Goal: Transaction & Acquisition: Purchase product/service

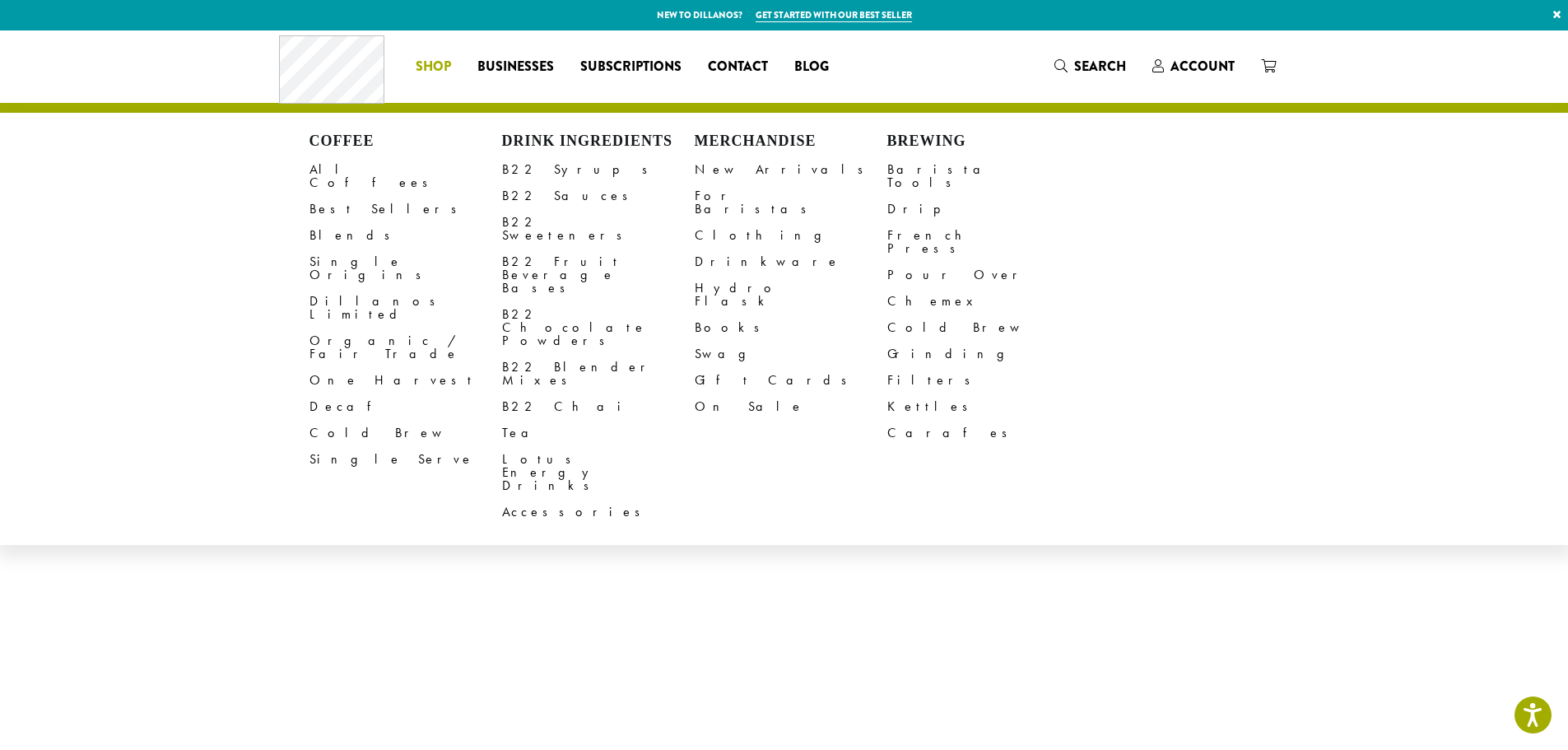
click at [443, 66] on span "Shop" at bounding box center [433, 67] width 36 height 20
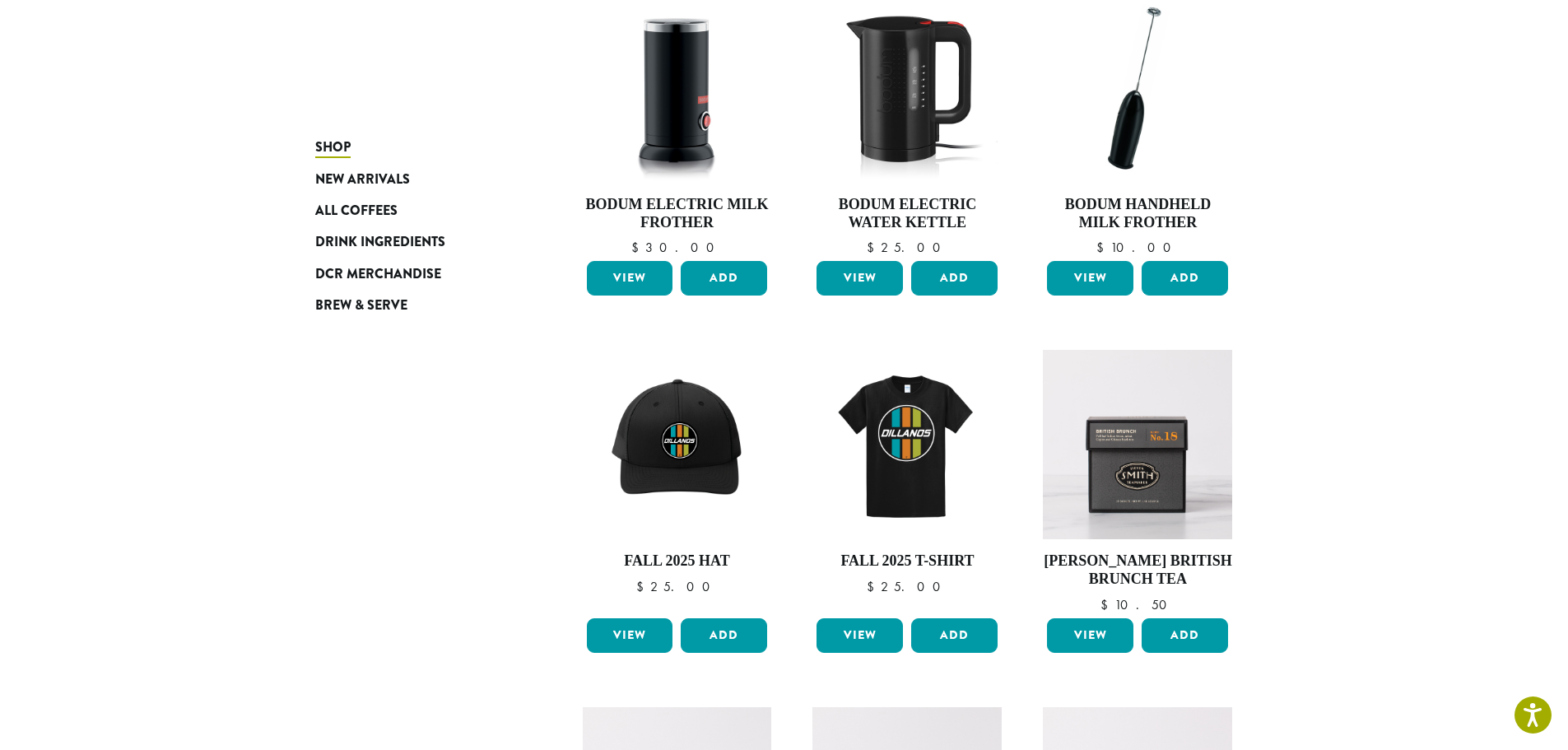
scroll to position [577, 0]
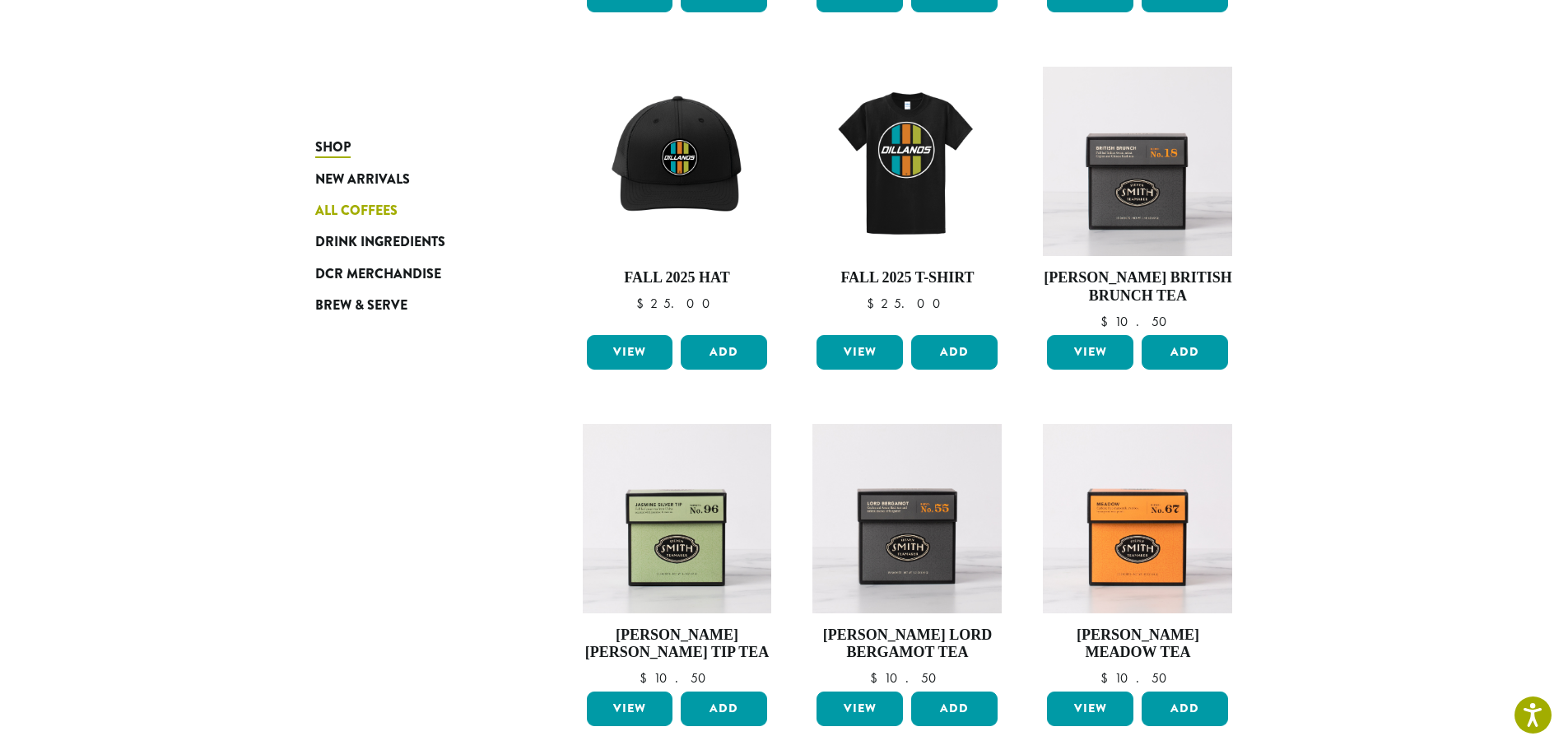
click at [355, 213] on span "All Coffees" at bounding box center [356, 211] width 83 height 20
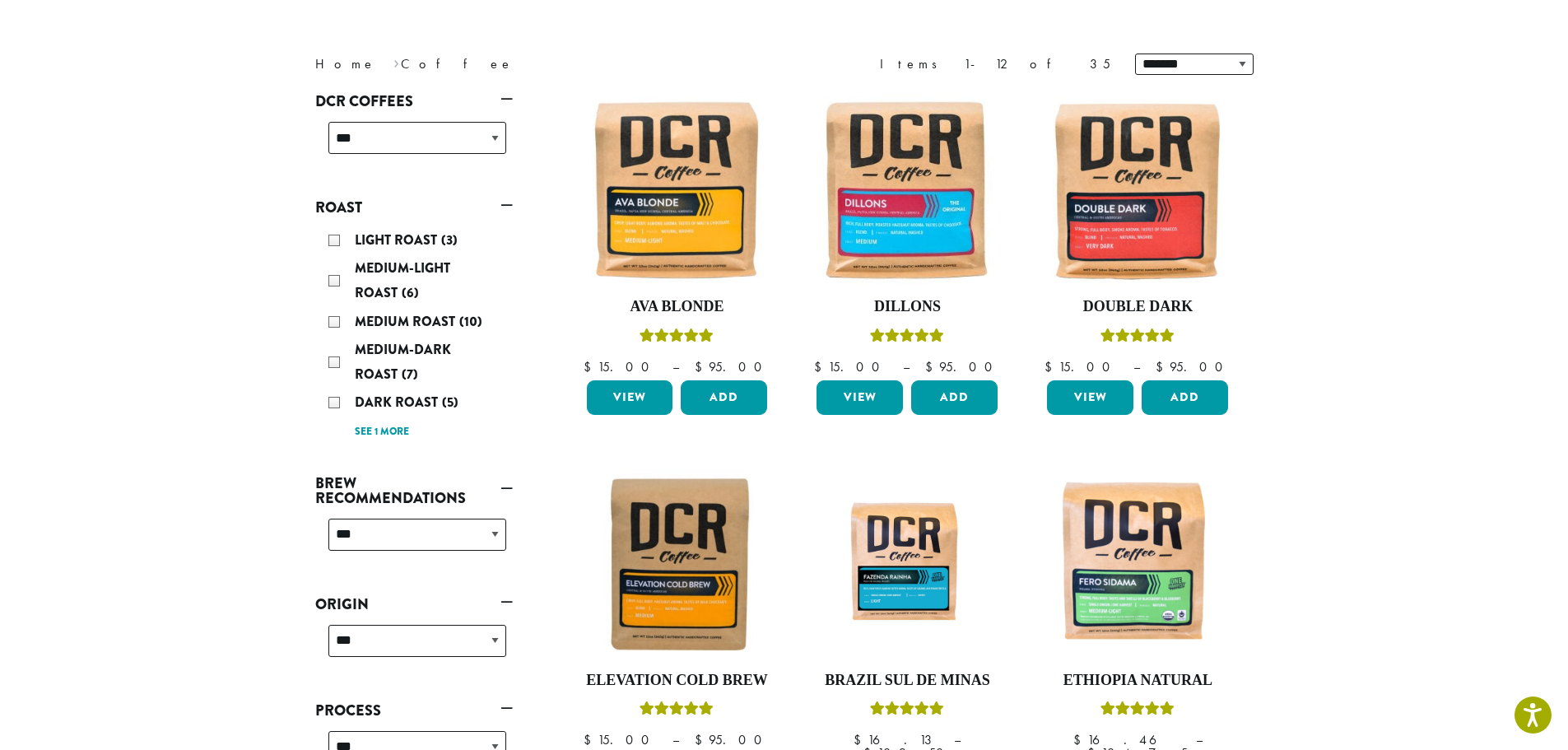
scroll to position [165, 0]
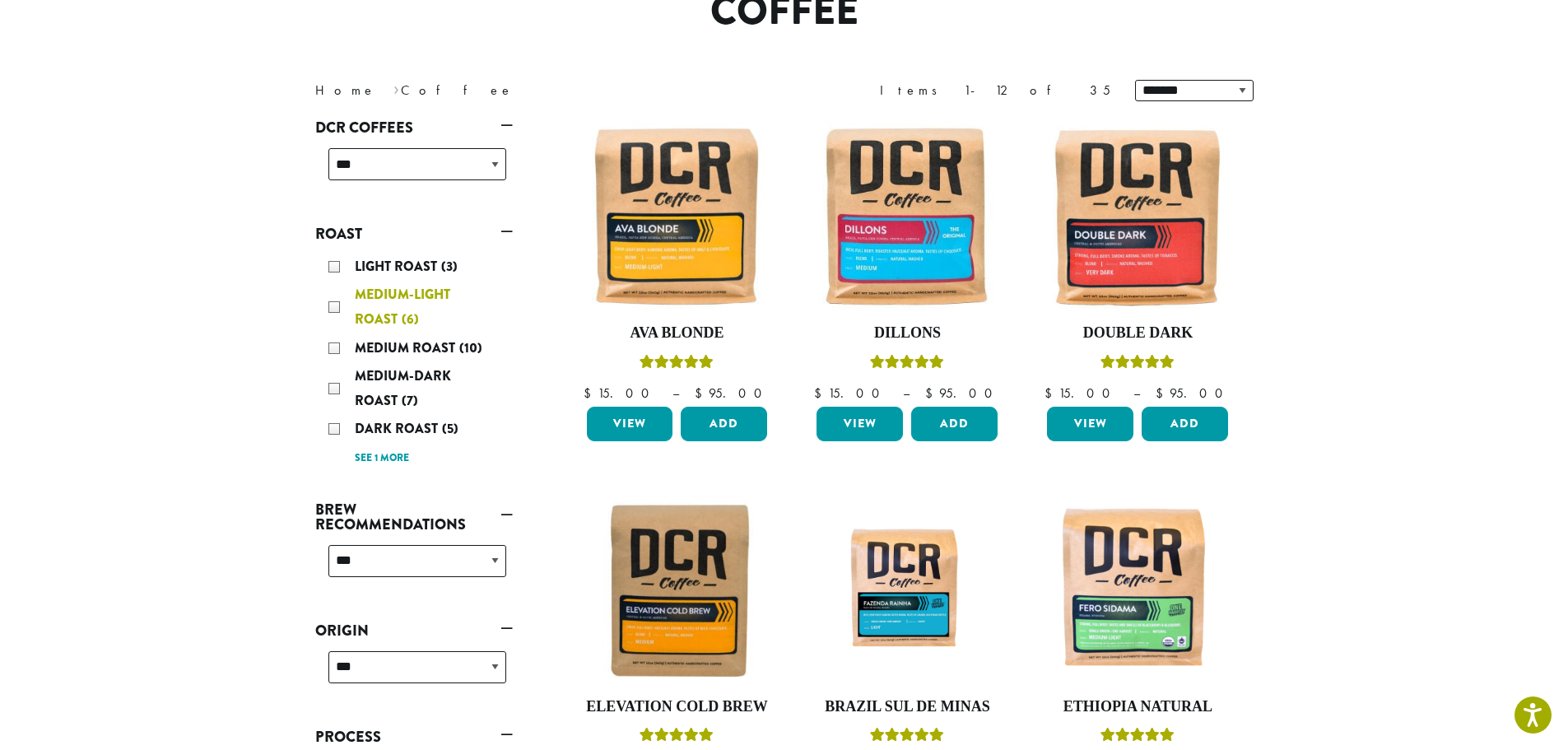
click at [335, 305] on div "Medium-Light Roast (6)" at bounding box center [417, 307] width 178 height 50
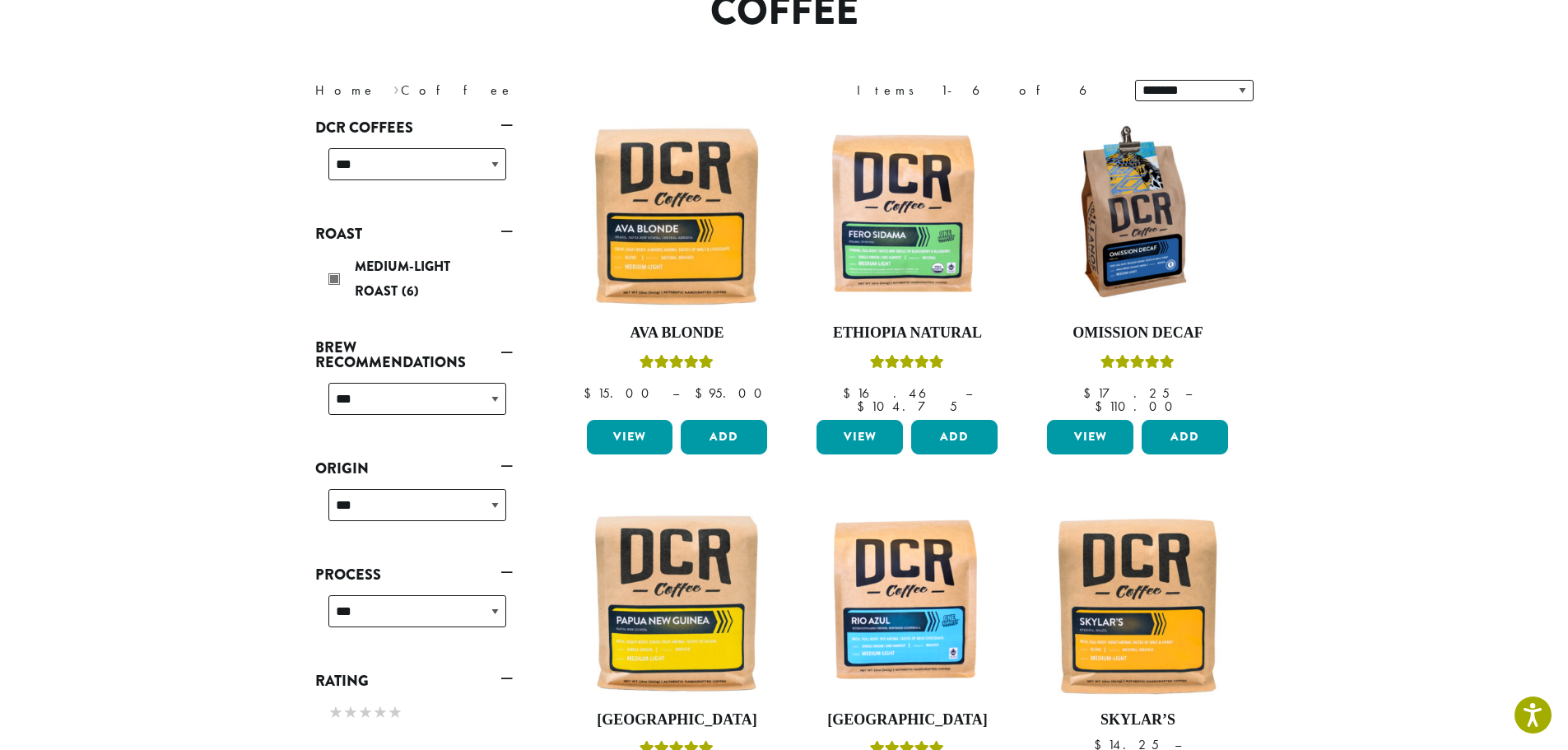
scroll to position [183, 0]
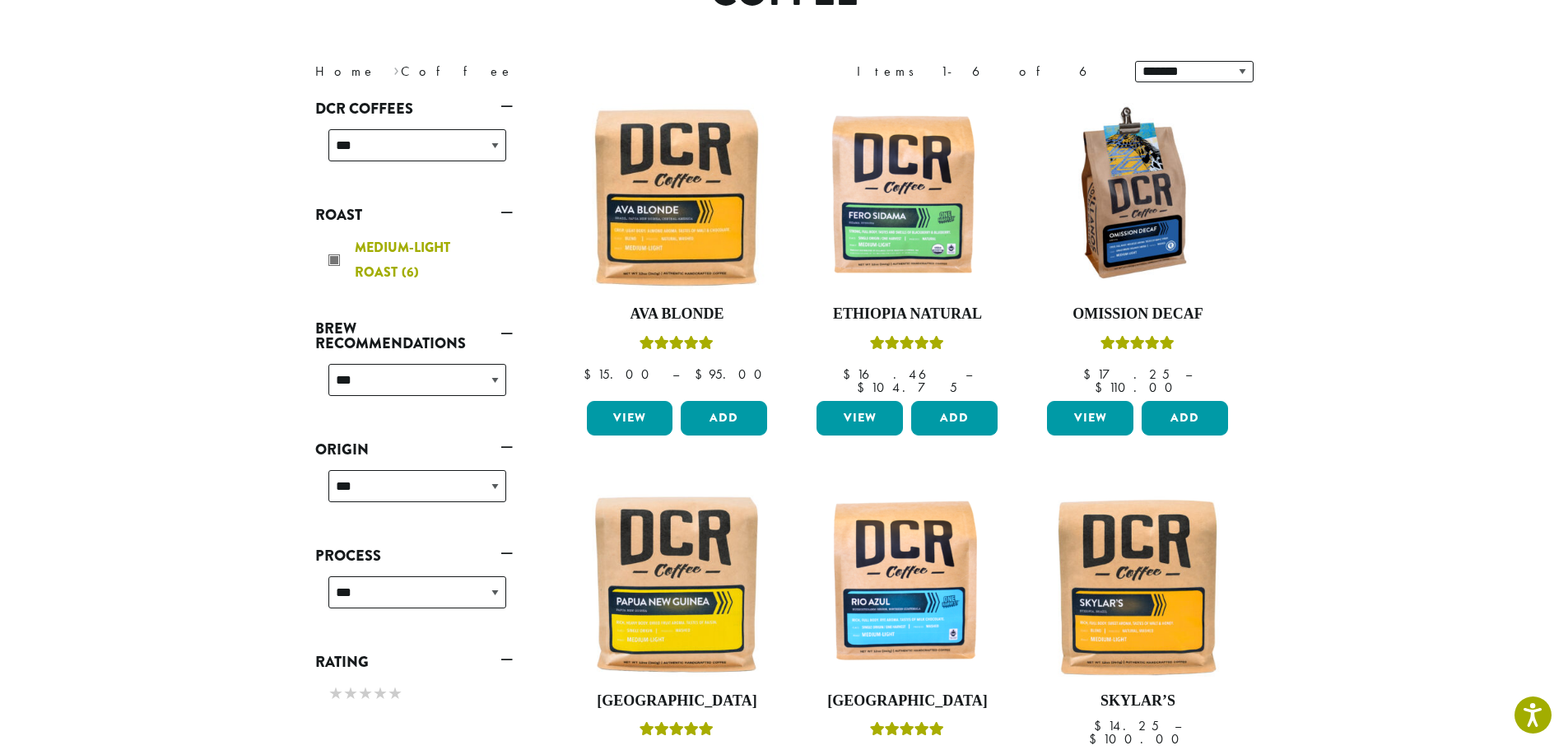
click at [328, 262] on div "Medium-Light Roast (6)" at bounding box center [417, 261] width 178 height 50
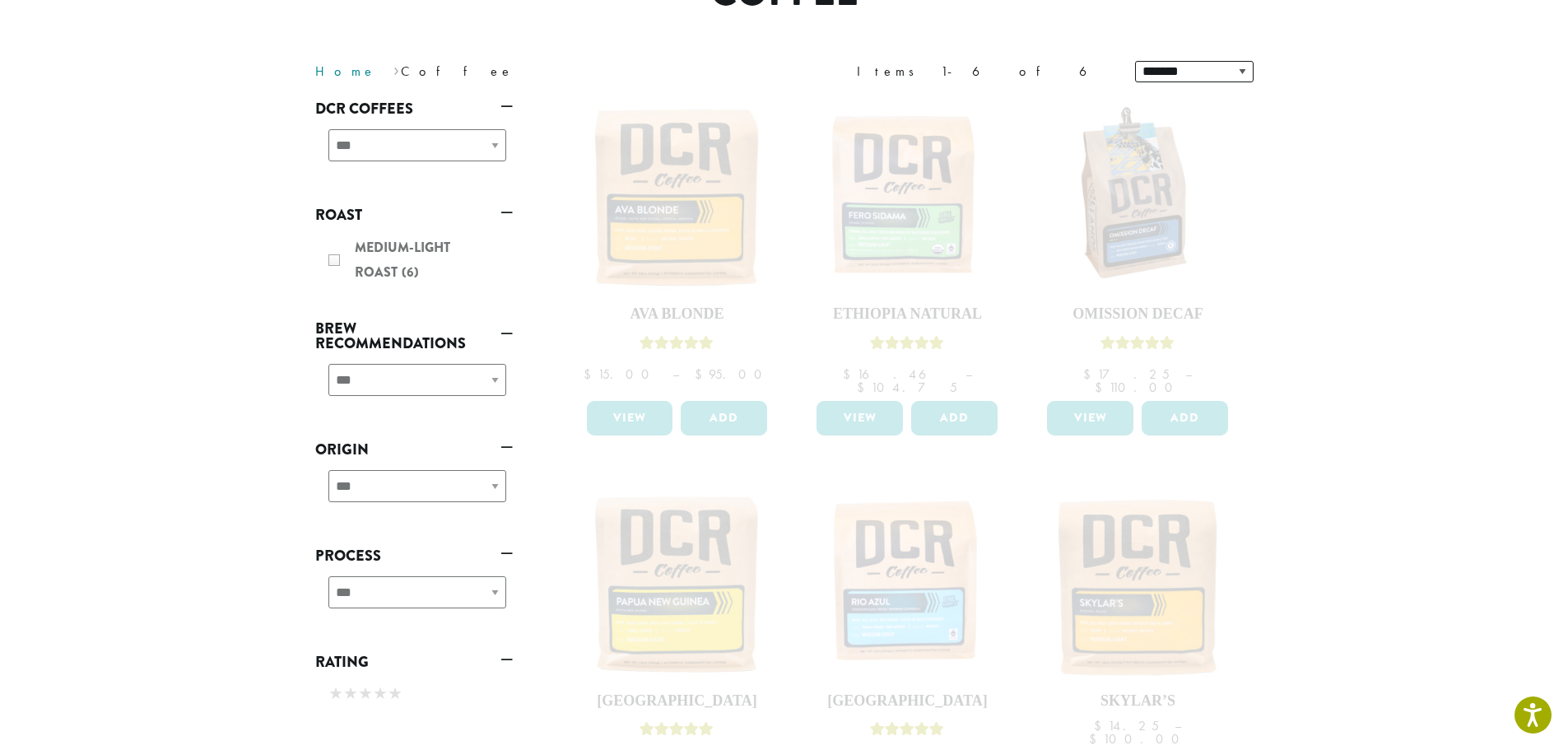
click at [326, 71] on link "Home" at bounding box center [345, 70] width 60 height 17
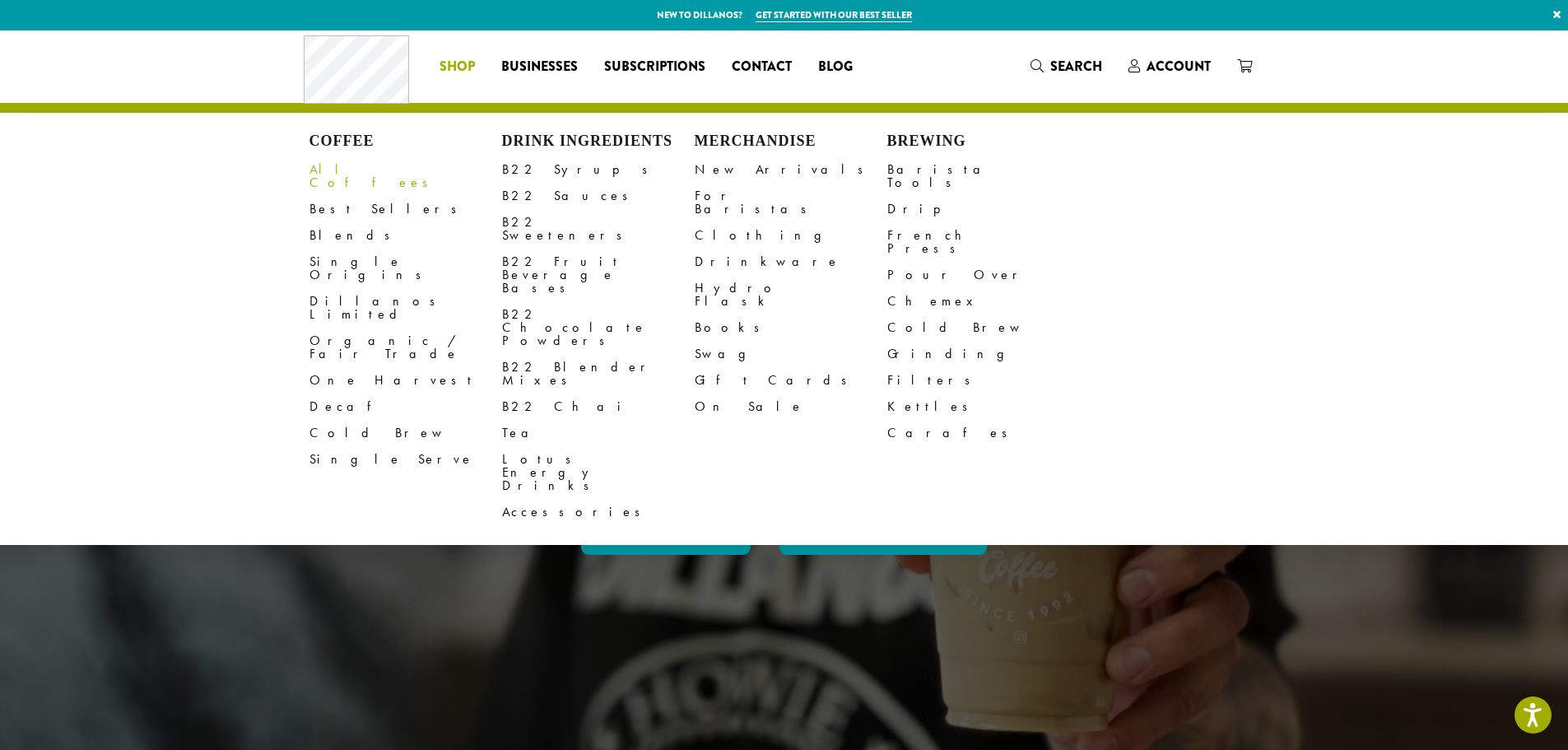
click at [330, 167] on link "All Coffees" at bounding box center [406, 176] width 192 height 39
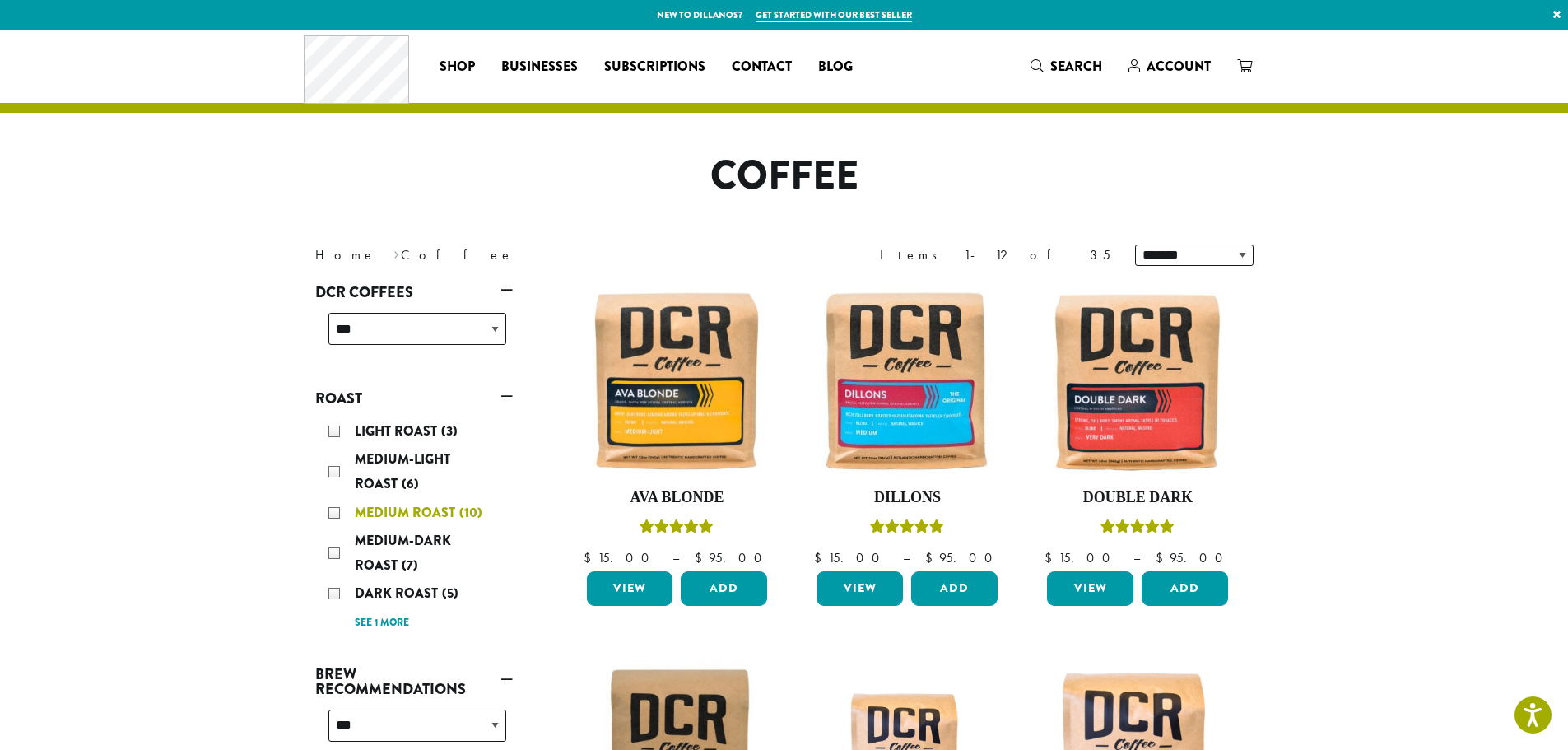
click at [335, 508] on div "Medium Roast (10)" at bounding box center [417, 513] width 178 height 25
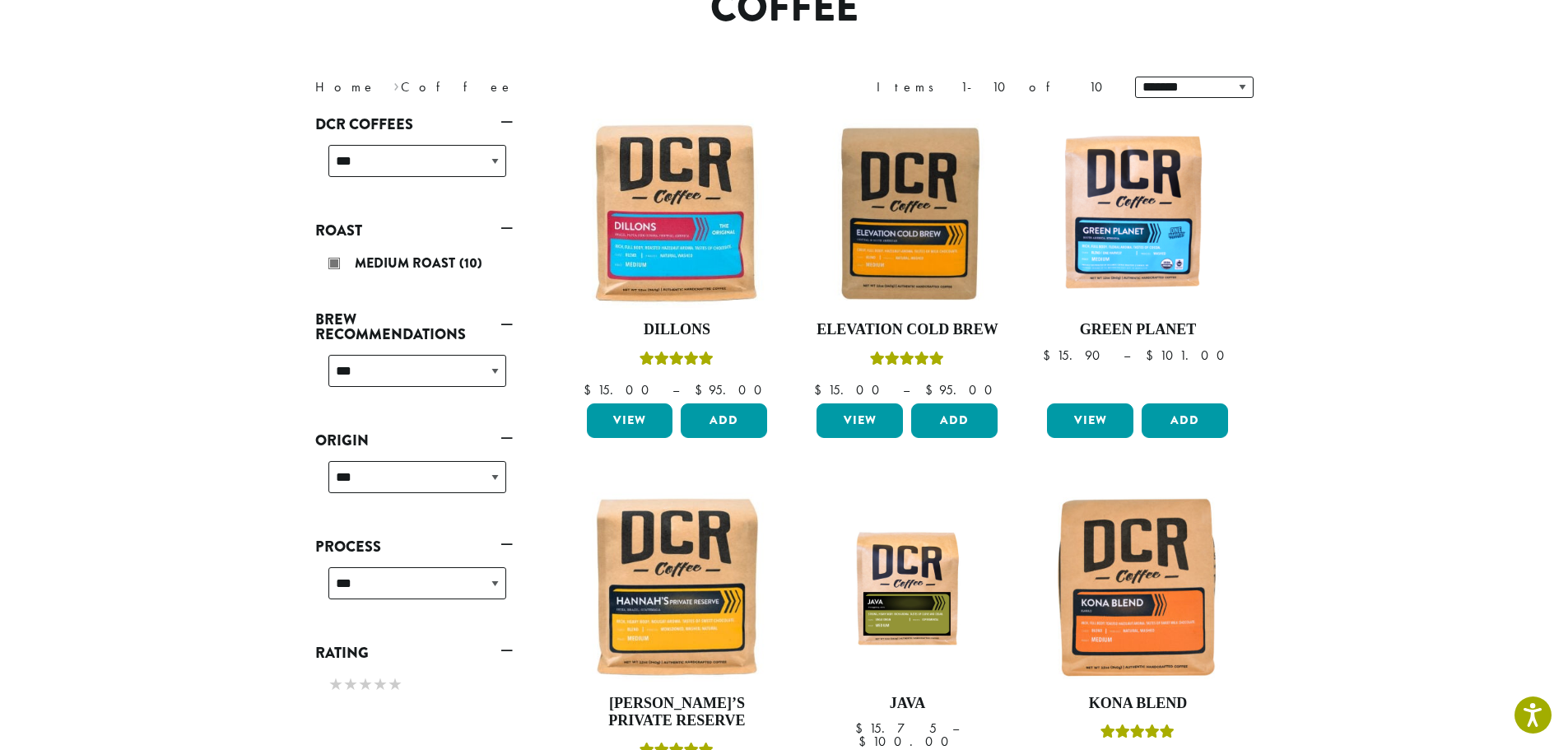
scroll to position [173, 0]
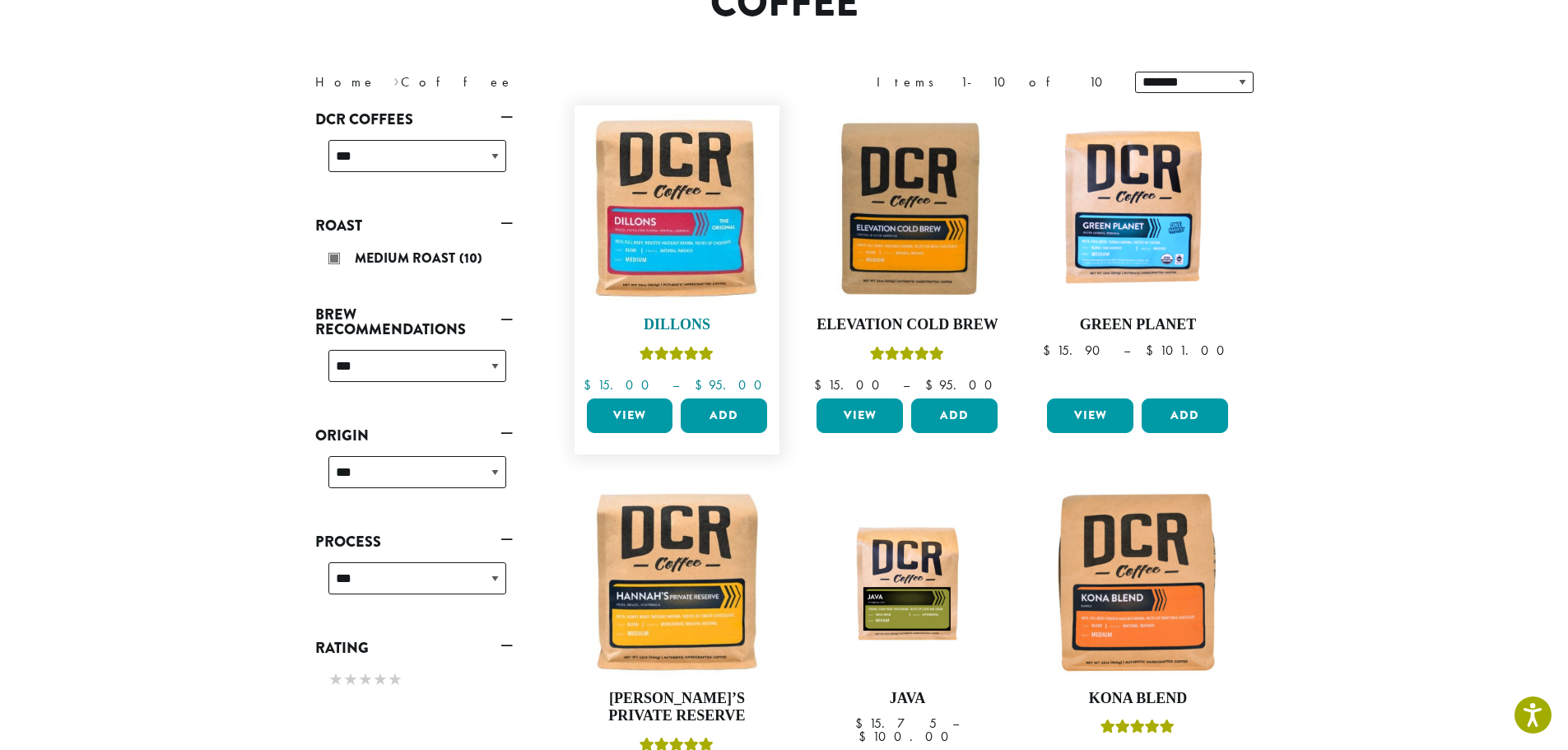
click at [669, 321] on h4 "Dillons" at bounding box center [677, 325] width 189 height 18
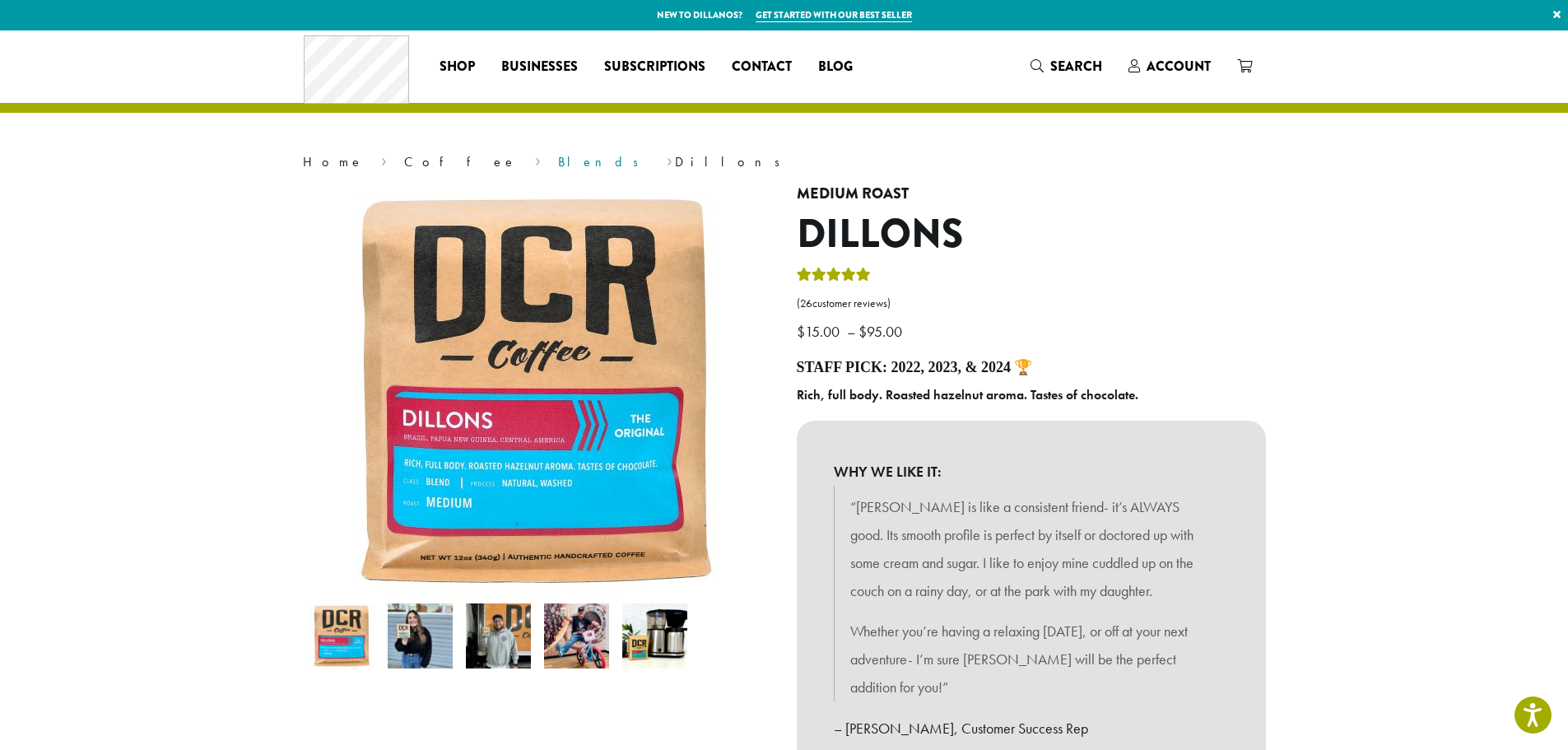
click at [558, 162] on link "Blends" at bounding box center [603, 161] width 92 height 17
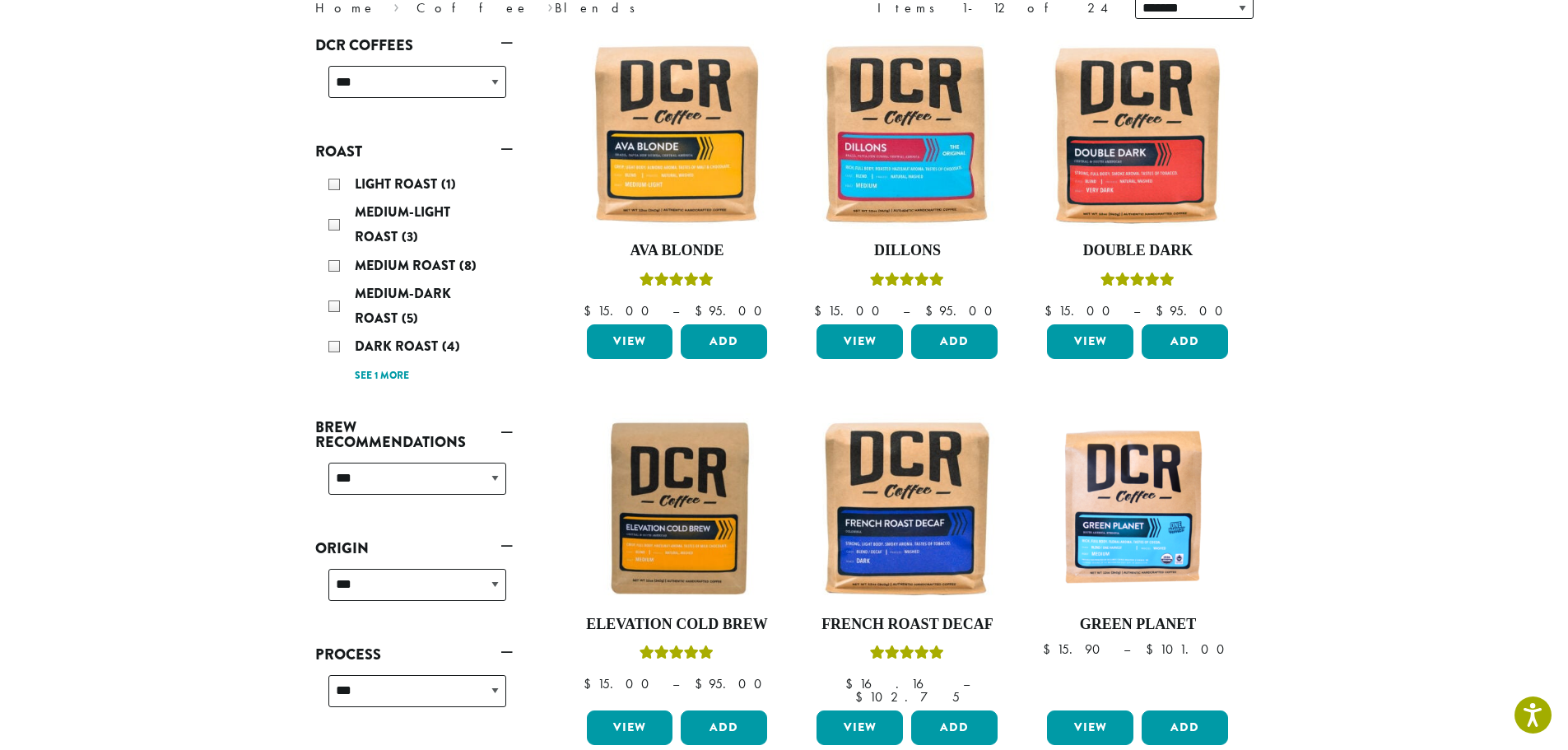
scroll to position [83, 0]
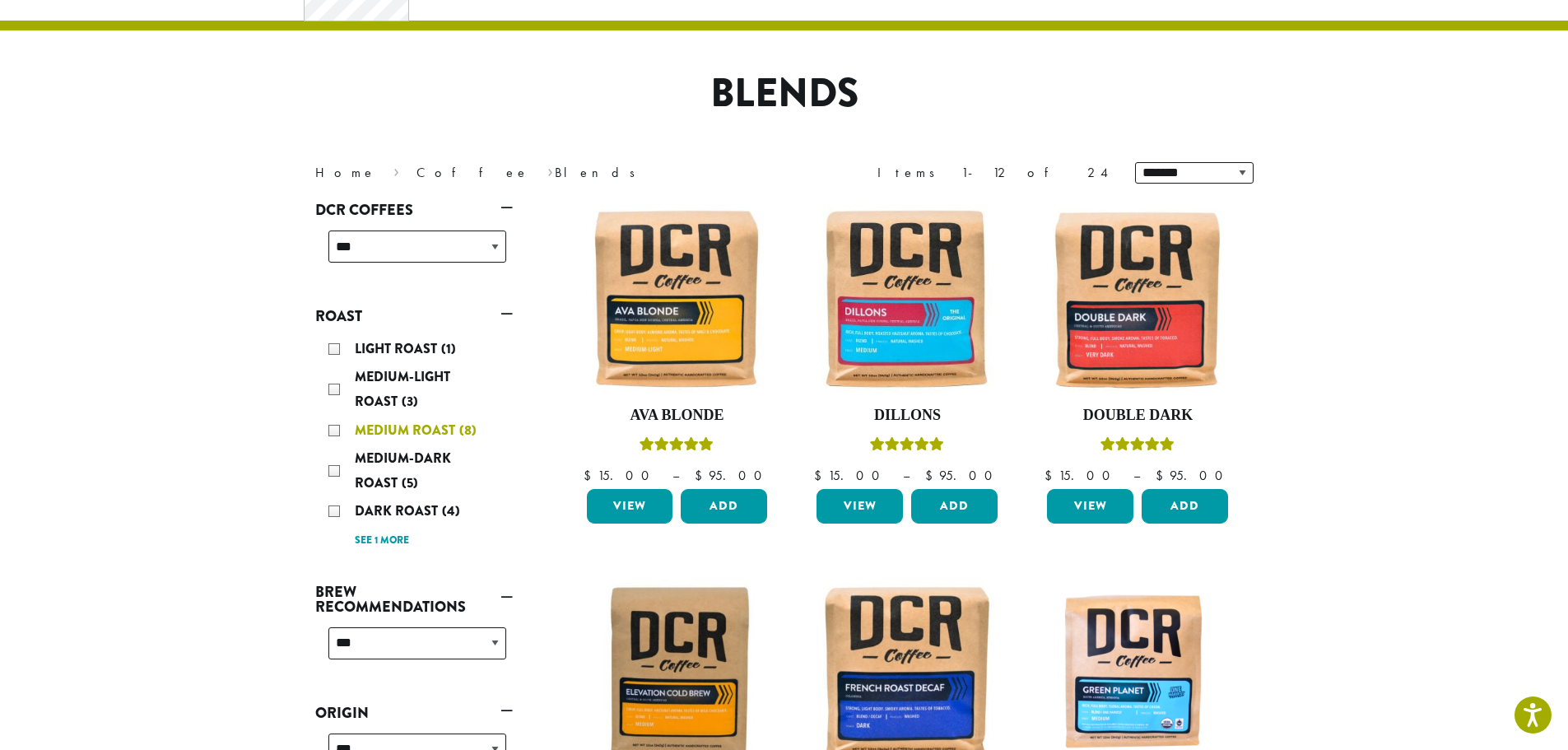
click at [333, 431] on div "Medium Roast (8)" at bounding box center [417, 431] width 178 height 25
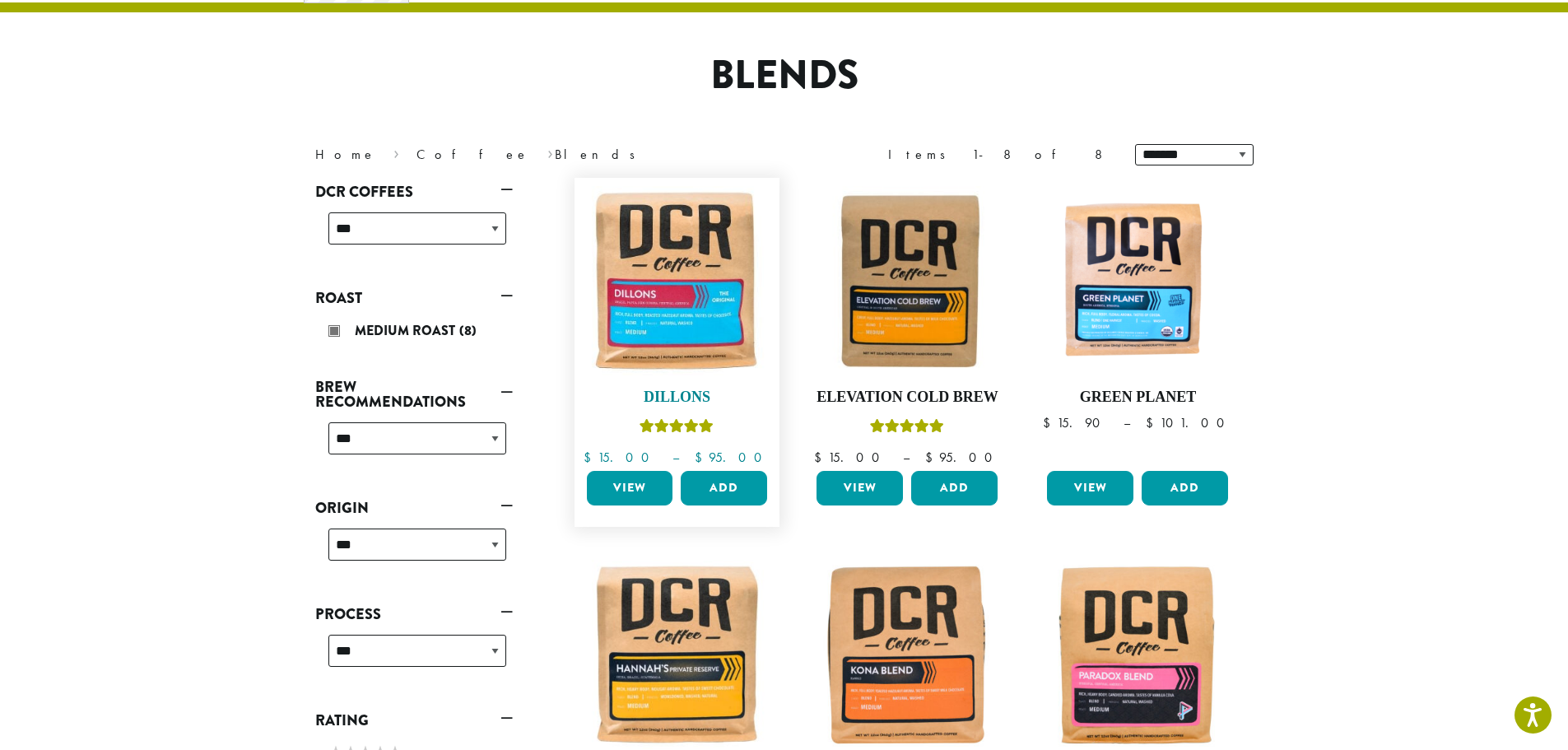
scroll to position [101, 0]
click at [841, 396] on h4 "Elevation Cold Brew" at bounding box center [906, 397] width 189 height 18
click at [1098, 393] on h4 "Green Planet" at bounding box center [1137, 397] width 189 height 18
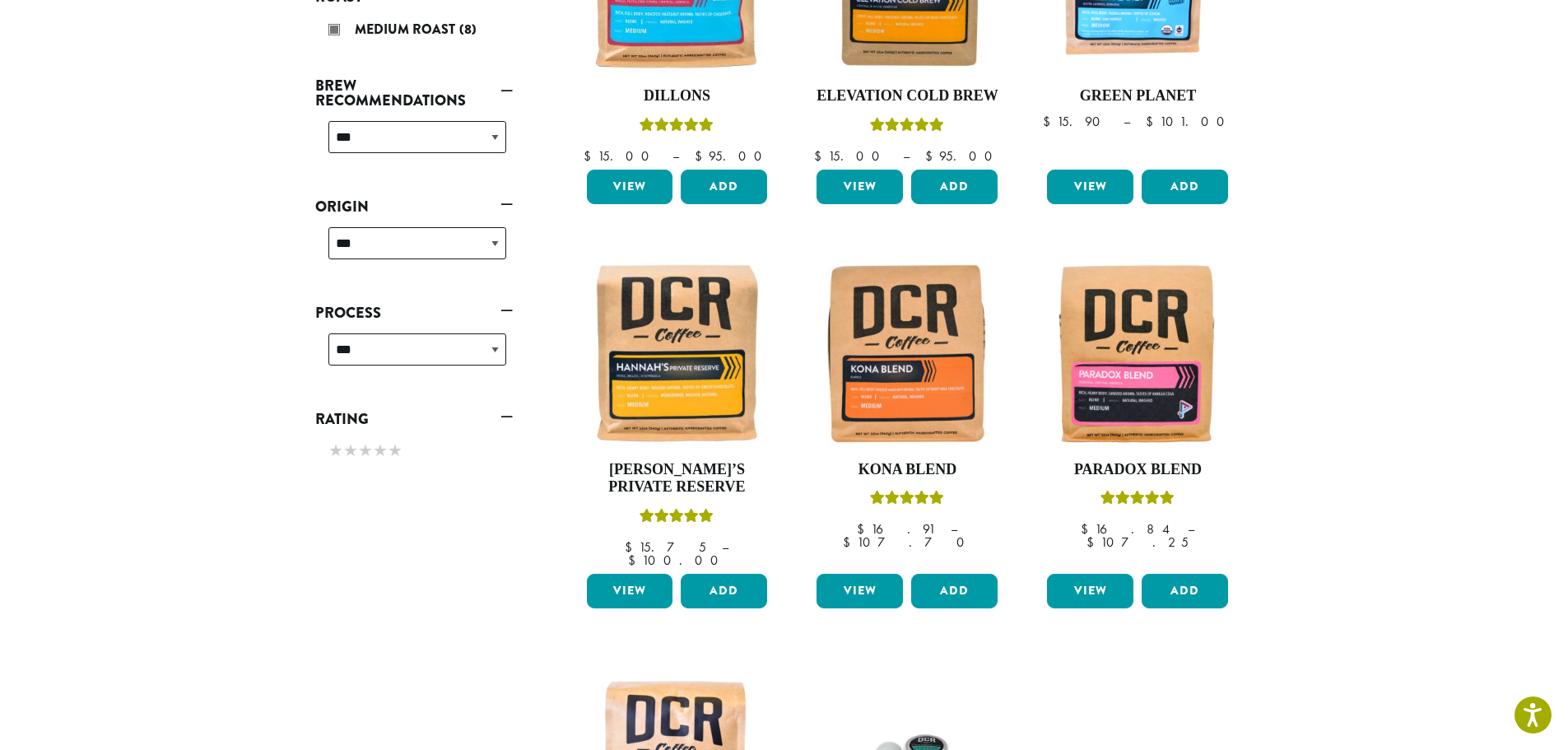
scroll to position [431, 0]
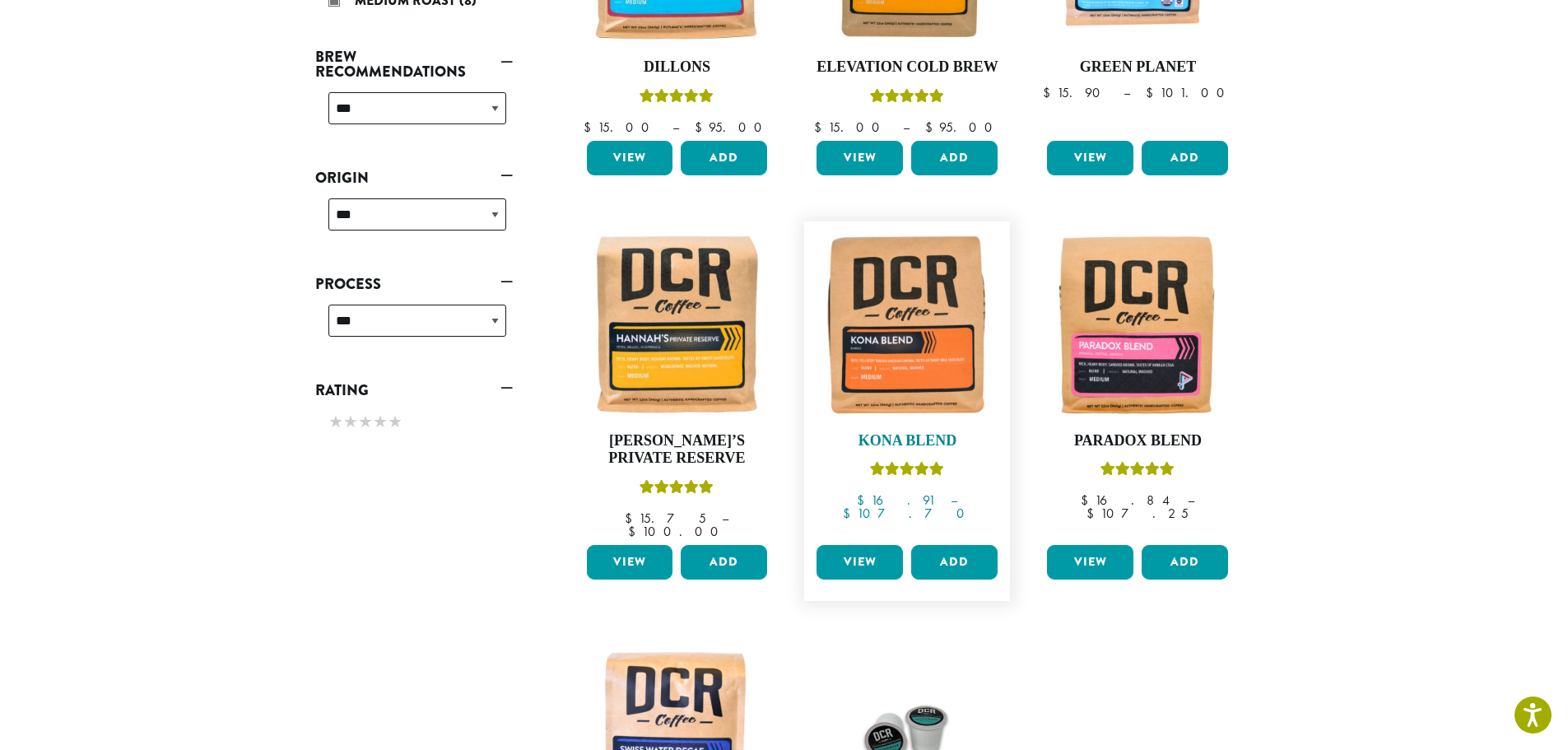
click at [886, 440] on h4 "Kona Blend" at bounding box center [906, 441] width 189 height 18
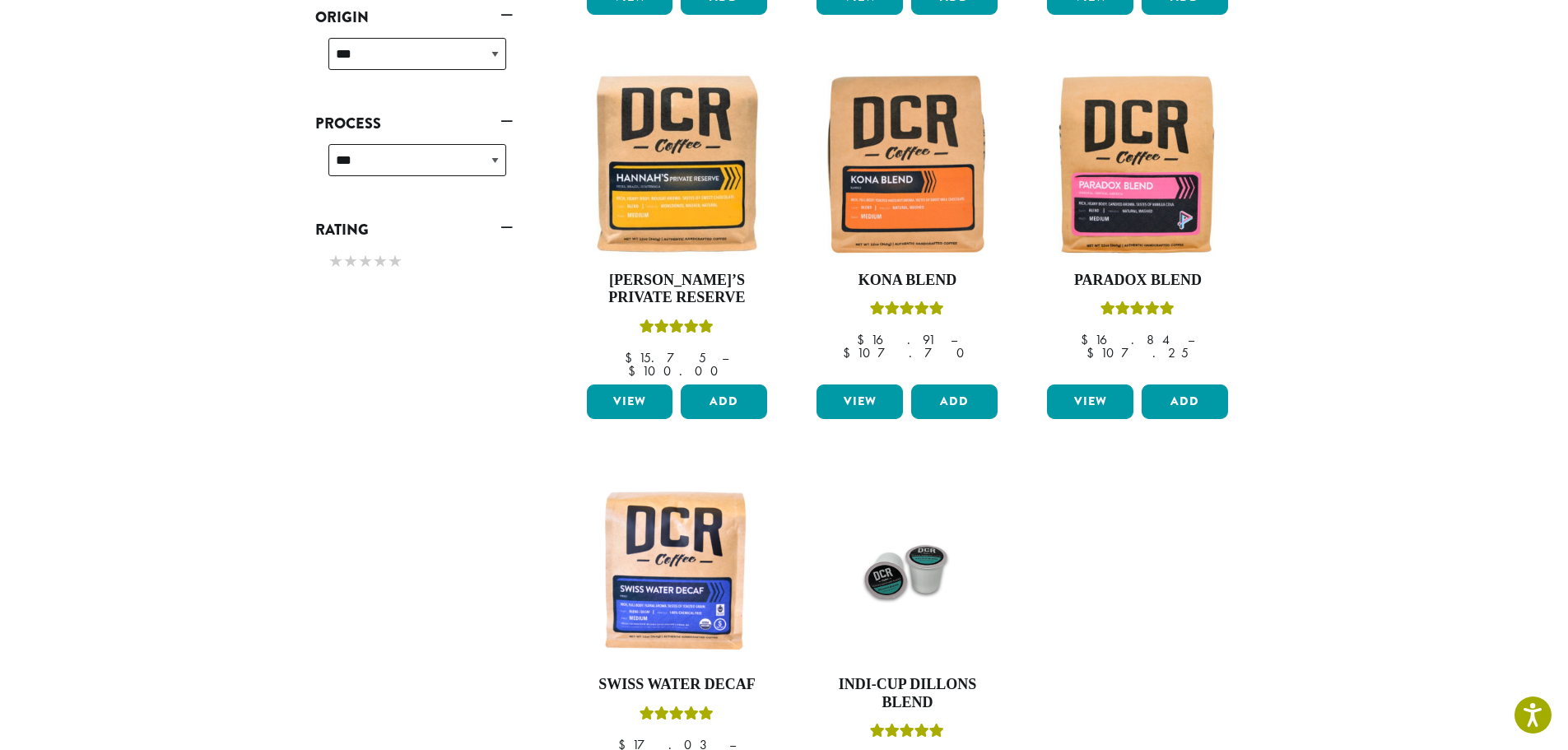
scroll to position [595, 0]
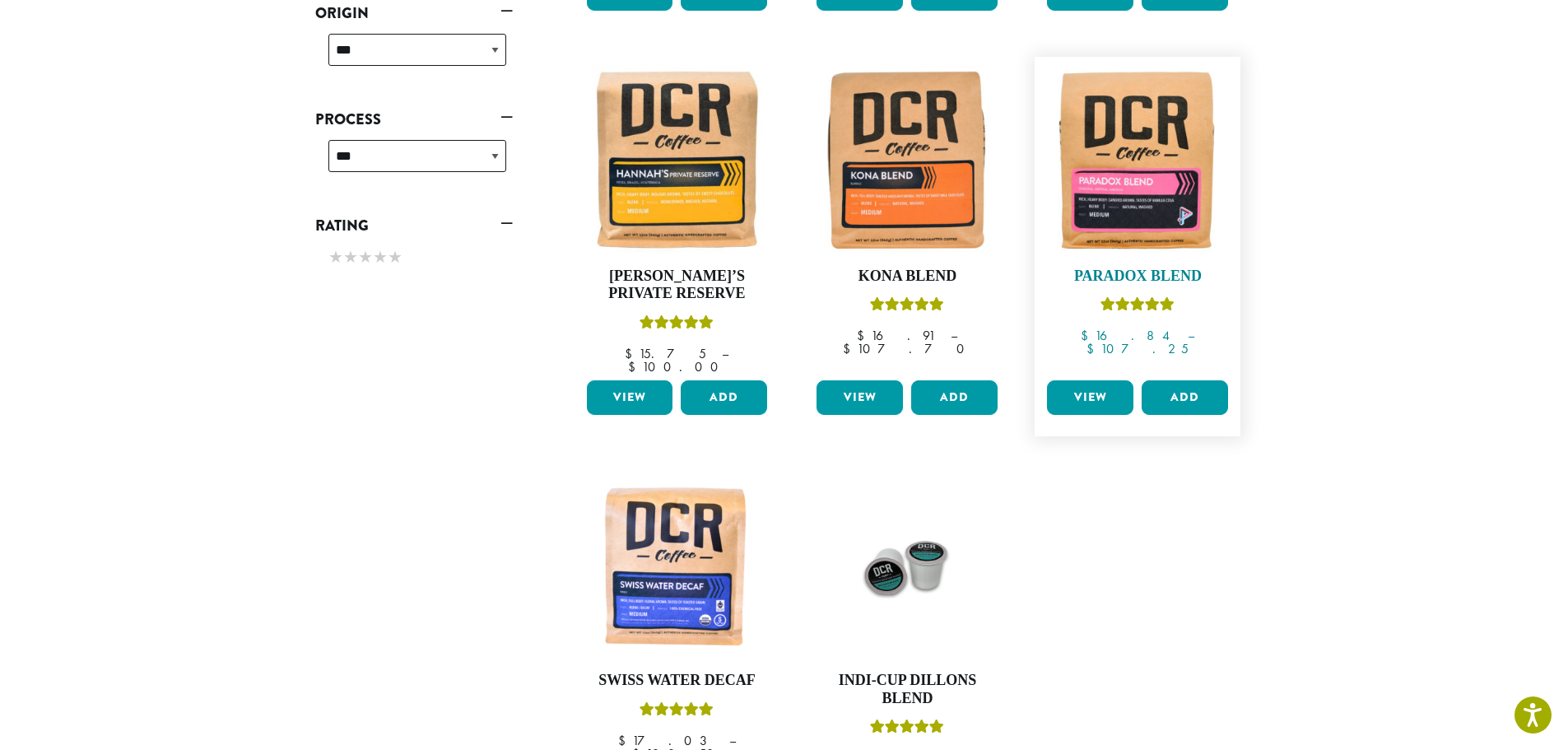
click at [1124, 270] on h4 "Paradox Blend" at bounding box center [1137, 277] width 189 height 18
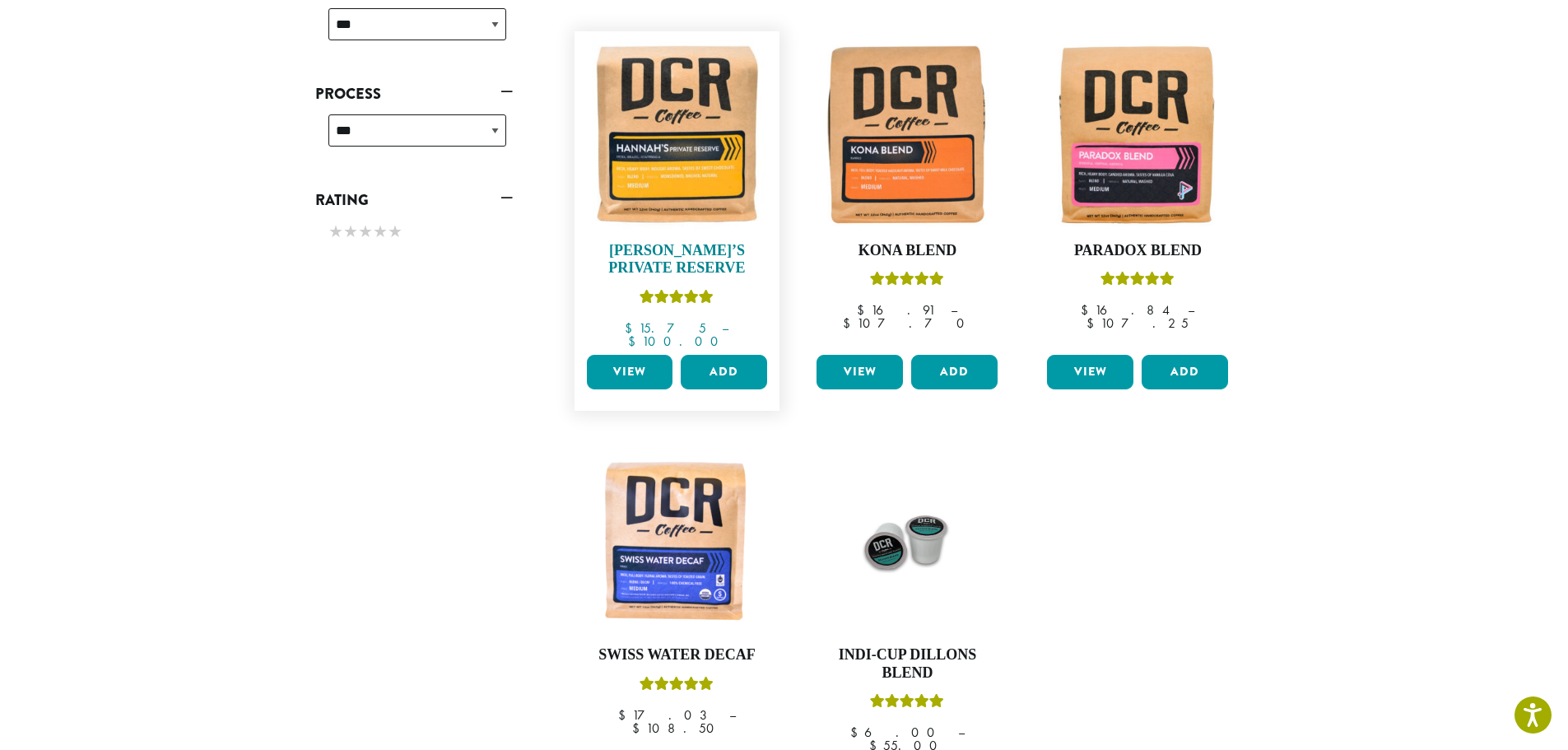
scroll to position [595, 0]
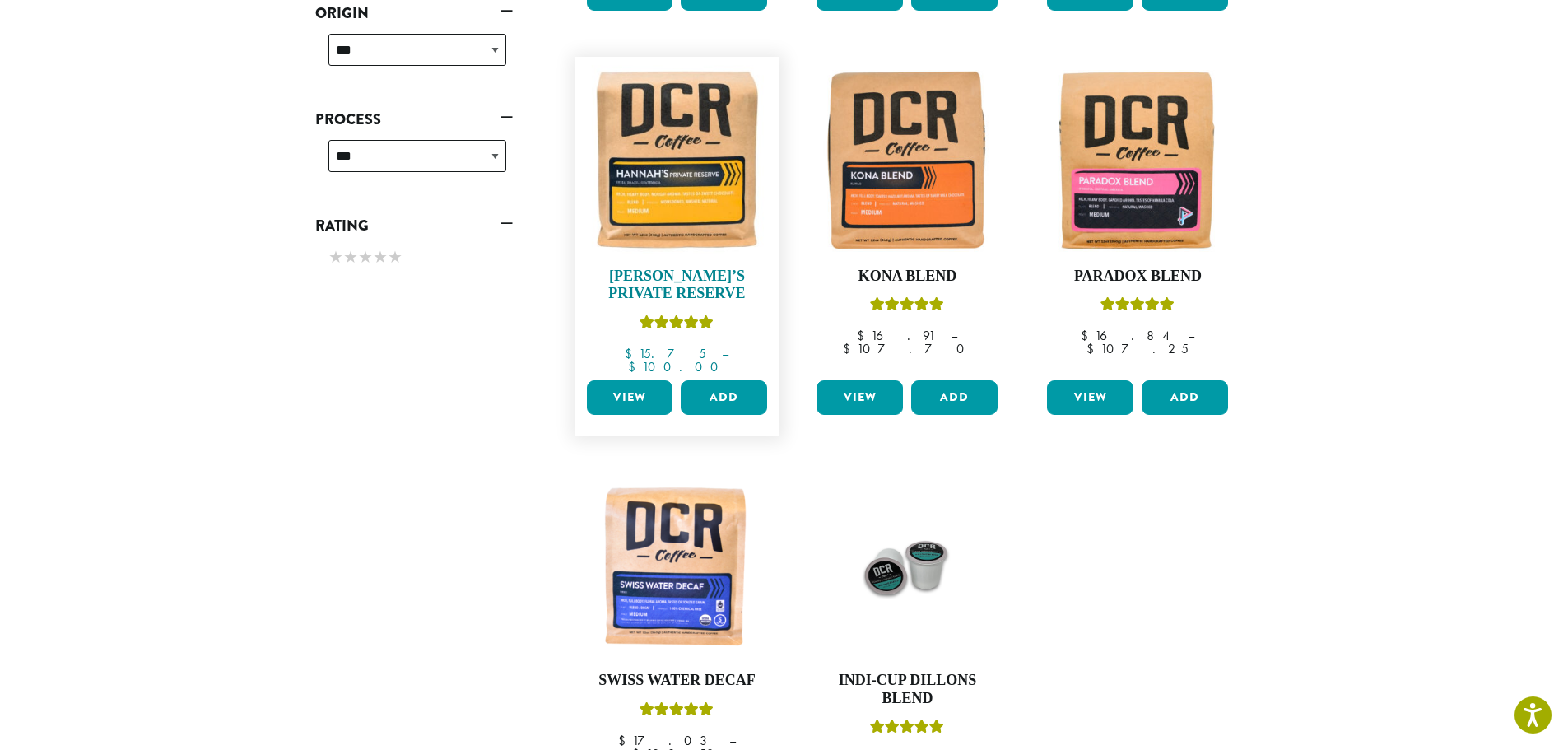
click at [631, 278] on h4 "[PERSON_NAME]’s Private Reserve" at bounding box center [677, 286] width 189 height 36
